Goal: Task Accomplishment & Management: Complete application form

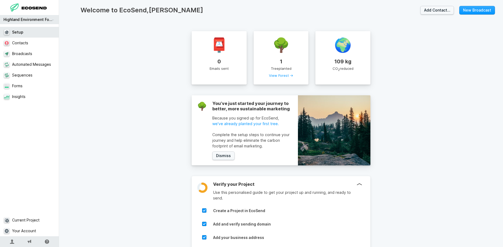
select select "GB"
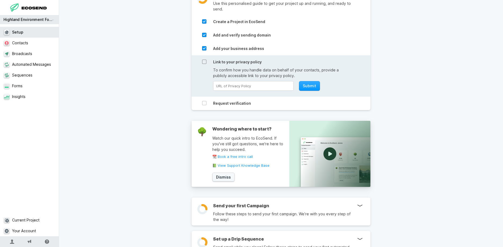
click at [206, 61] on icon at bounding box center [204, 62] width 4 height 4
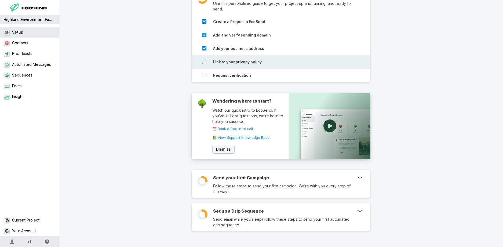
click at [204, 64] on icon at bounding box center [204, 62] width 4 height 4
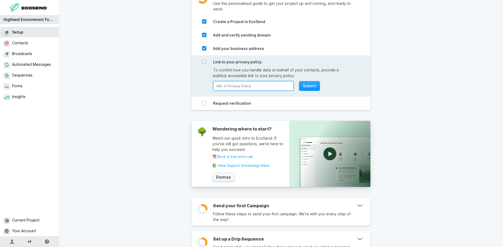
click at [225, 83] on input at bounding box center [253, 86] width 80 height 10
paste input "[URL][DOMAIN_NAME]"
type input "[URL][DOMAIN_NAME]"
click at [313, 89] on button "Submit" at bounding box center [309, 86] width 21 height 10
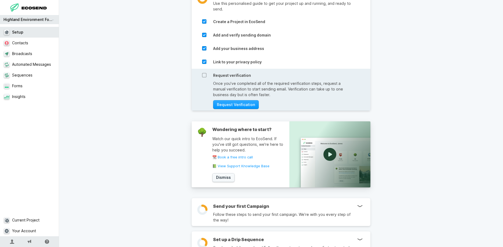
click at [205, 76] on icon at bounding box center [204, 75] width 4 height 4
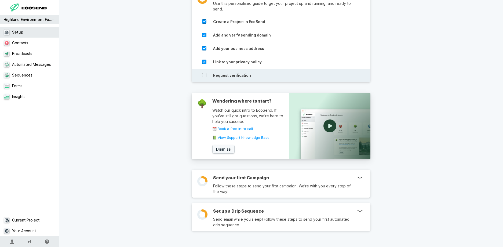
click at [205, 78] on div at bounding box center [204, 77] width 4 height 8
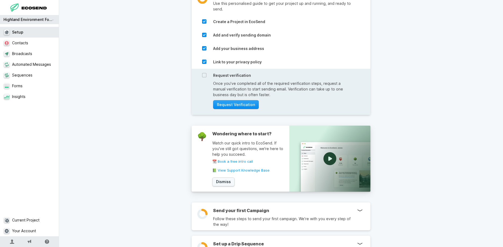
click at [228, 107] on button "Request Verification" at bounding box center [236, 104] width 46 height 9
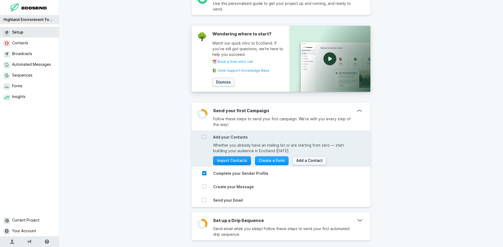
click at [231, 158] on link "Import Contacts" at bounding box center [232, 160] width 38 height 9
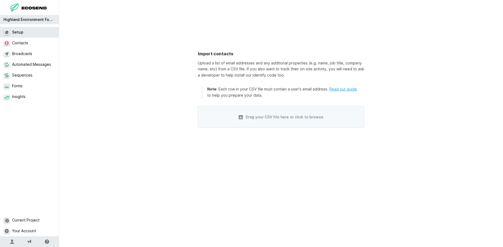
click at [345, 90] on link "Read our guide" at bounding box center [343, 89] width 28 height 5
click at [233, 115] on span "Drag your CSV file here or click to browse" at bounding box center [281, 116] width 166 height 21
select select "name"
select select "email"
select select "custom"
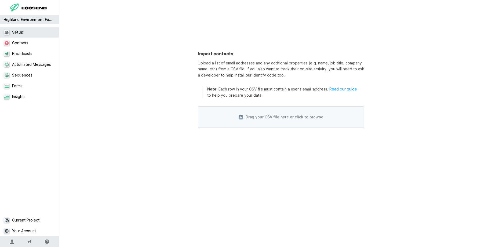
select select "custom"
select select "status"
select select "custom"
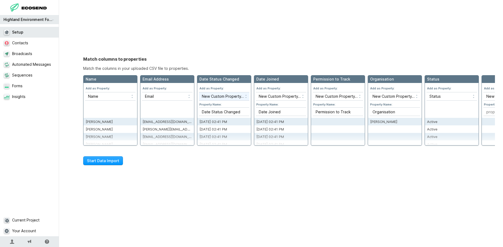
click at [199, 92] on select "Skip this column New Custom Property… ID Email Name Status Created Username Fir…" at bounding box center [224, 96] width 50 height 8
click at [235, 94] on select "Skip this column New Custom Property… ID Email Name Status Created Username Fir…" at bounding box center [224, 96] width 50 height 8
click at [256, 92] on select "Skip this column New Custom Property… ID Email Name Status Created Username Fir…" at bounding box center [281, 96] width 50 height 8
select select "created_at"
click option "Created" at bounding box center [0, 0] width 0 height 0
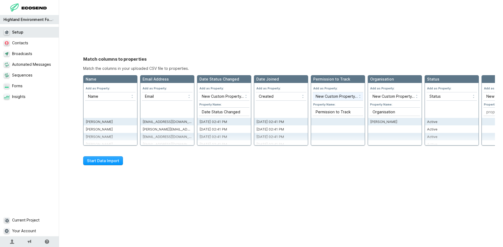
click at [312, 92] on select "Skip this column New Custom Property… ID Email Name Status Created Username Fir…" at bounding box center [337, 96] width 50 height 8
click at [330, 95] on select "Skip this column New Custom Property… ID Email Name Status Created Username Fir…" at bounding box center [337, 96] width 50 height 8
click at [312, 92] on select "Skip this column New Custom Property… ID Email Name Status Created Username Fir…" at bounding box center [337, 96] width 50 height 8
select select "skip"
click option "Skip this column" at bounding box center [0, 0] width 0 height 0
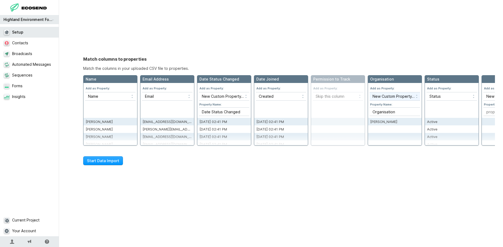
click at [369, 92] on select "Skip this column New Custom Property… ID Email Name Status Created Username Fir…" at bounding box center [394, 96] width 50 height 8
select select "company_name"
click option "Company Name" at bounding box center [0, 0] width 0 height 0
click at [426, 92] on select "Skip this column New Custom Property… ID Email Name Status Created Username Fir…" at bounding box center [451, 96] width 50 height 8
click at [450, 96] on select "Skip this column New Custom Property… ID Email Name Status Created Username Fir…" at bounding box center [451, 96] width 50 height 8
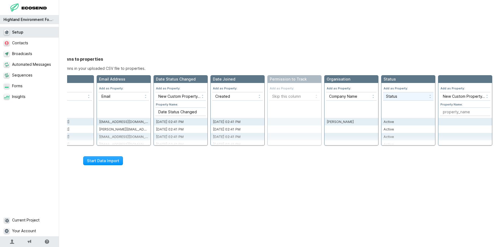
scroll to position [0, 60]
click at [440, 92] on select "Skip this column New Custom Property… ID Email Name Status Created Username Fir…" at bounding box center [465, 96] width 50 height 8
select select "skip"
click option "Skip this column" at bounding box center [0, 0] width 0 height 0
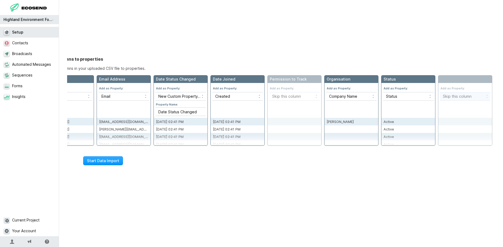
scroll to position [0, 0]
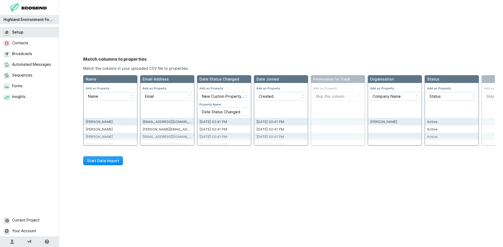
click at [116, 160] on button "Start Data Import" at bounding box center [103, 160] width 40 height 9
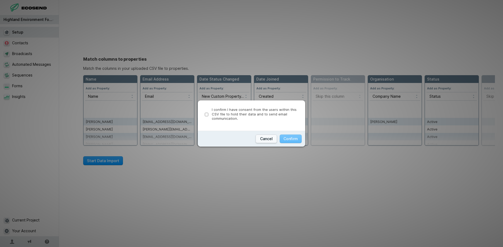
click at [205, 116] on input "I confirm I have consent from the users within this CSV file to hold their data…" at bounding box center [206, 114] width 3 height 3
checkbox input "true"
click at [299, 141] on button "Confirm" at bounding box center [291, 138] width 22 height 9
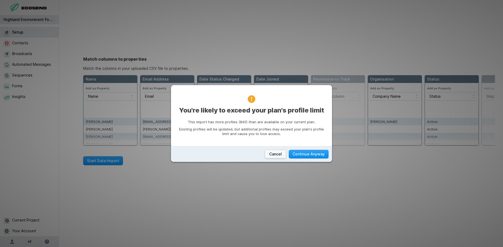
click at [302, 155] on button "Continue Anyway" at bounding box center [309, 154] width 40 height 9
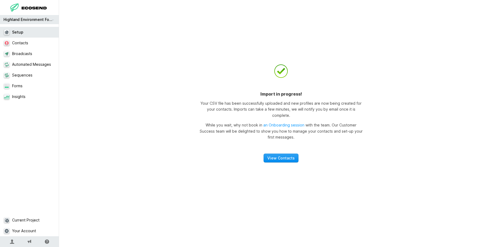
click at [290, 154] on link "View Contacts" at bounding box center [280, 157] width 35 height 9
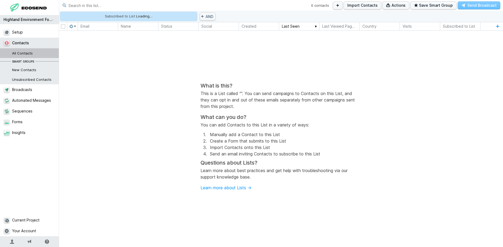
click at [31, 50] on link "All Contacts" at bounding box center [29, 53] width 59 height 10
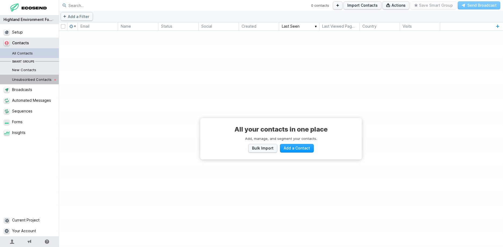
click at [45, 77] on span "Unsubscribed Contacts" at bounding box center [34, 80] width 44 height 10
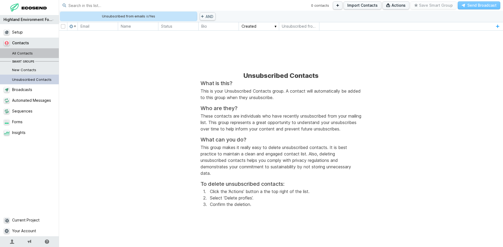
click at [33, 54] on link "All Contacts" at bounding box center [29, 53] width 59 height 10
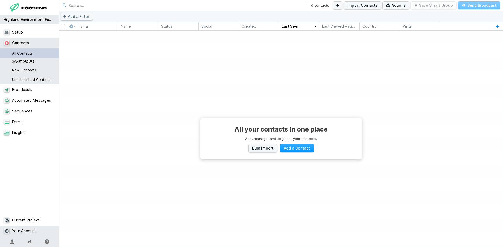
click at [48, 229] on link "Your Account" at bounding box center [29, 230] width 59 height 11
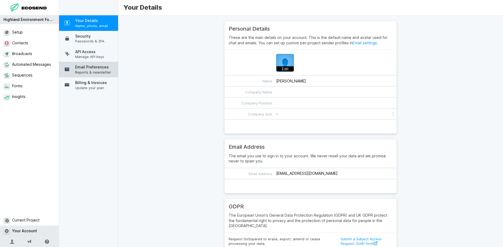
click at [109, 72] on span "Reports & newsletter" at bounding box center [95, 72] width 40 height 5
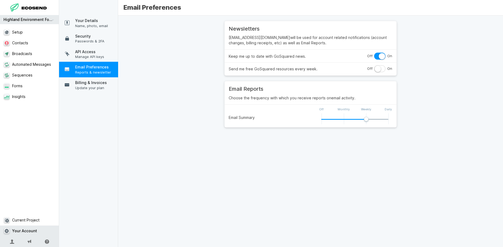
click at [377, 54] on label at bounding box center [379, 56] width 11 height 7
click at [0, 0] on input "checkbox" at bounding box center [0, 0] width 0 height 0
click at [111, 81] on span "Billing & Invoices" at bounding box center [95, 82] width 40 height 5
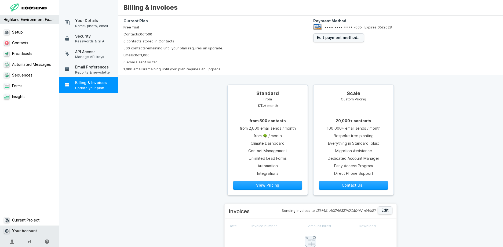
scroll to position [23, 0]
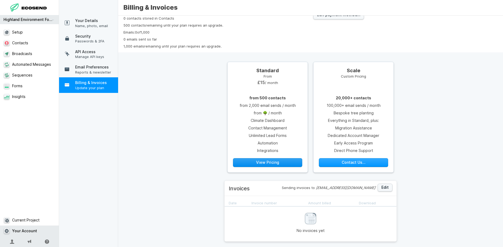
click at [268, 162] on button "View Pricing" at bounding box center [267, 162] width 69 height 9
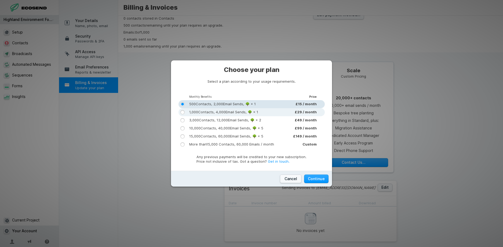
click at [227, 113] on span "1,000 Contacts, 4,000 Email Sends, 🌳 × 1" at bounding box center [223, 112] width 69 height 5
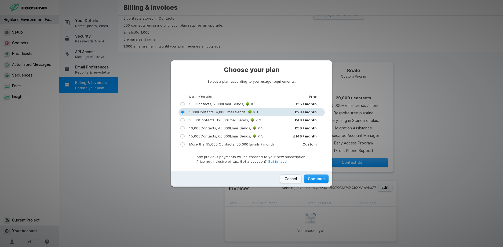
click at [319, 178] on button "Continue" at bounding box center [316, 178] width 24 height 9
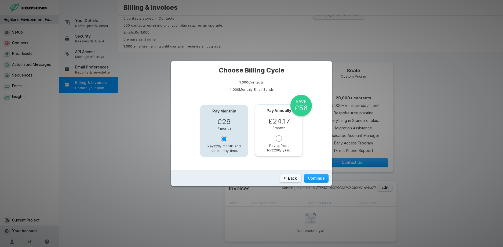
click at [281, 141] on div at bounding box center [278, 138] width 6 height 6
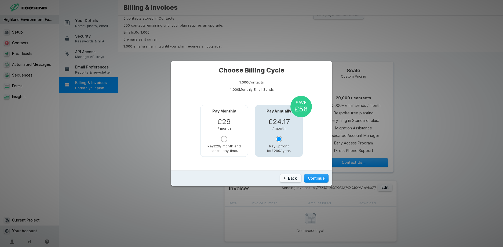
click at [318, 179] on button "Continue" at bounding box center [316, 178] width 24 height 9
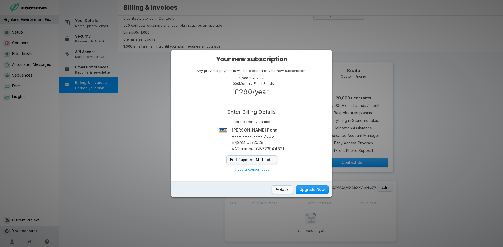
click at [318, 188] on button "Upgrade Now" at bounding box center [312, 189] width 33 height 9
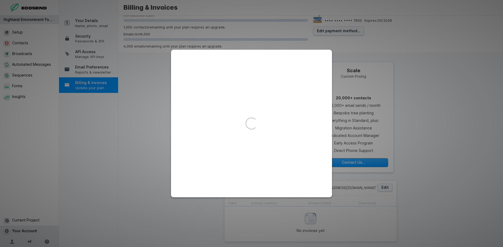
scroll to position [19, 0]
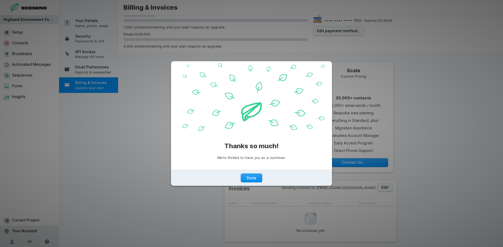
click at [254, 178] on button "Done" at bounding box center [251, 177] width 21 height 9
